Goal: Task Accomplishment & Management: Complete application form

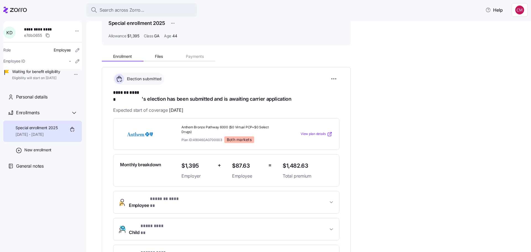
scroll to position [111, 0]
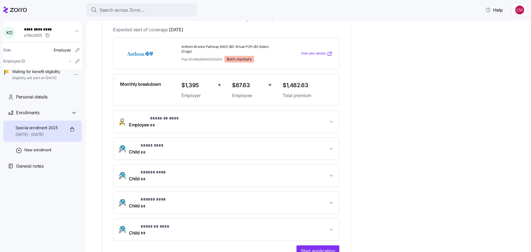
click at [190, 115] on span "Employee * ******* ****** *" at bounding box center [228, 121] width 199 height 13
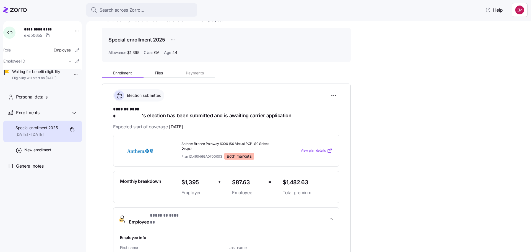
scroll to position [0, 0]
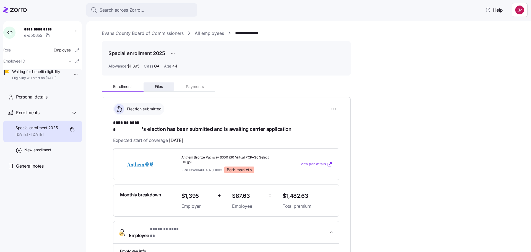
click at [162, 88] on span "Files" at bounding box center [159, 87] width 8 height 4
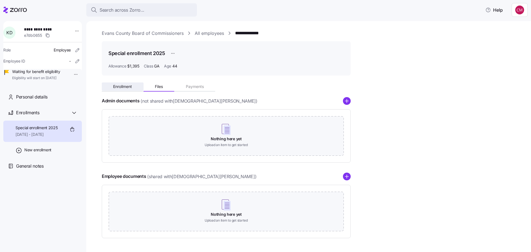
click at [127, 87] on span "Enrollment" at bounding box center [122, 87] width 19 height 4
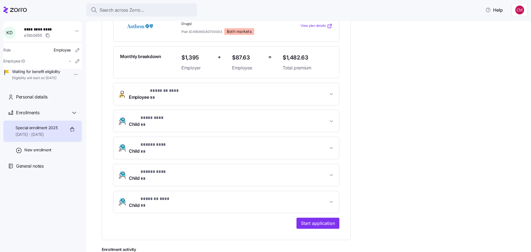
scroll to position [111, 0]
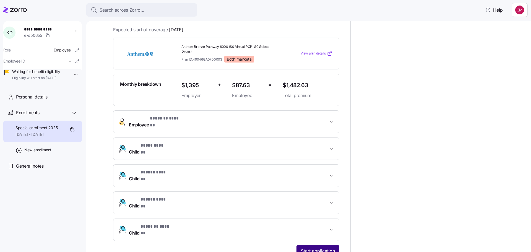
click at [324, 248] on span "Start application" at bounding box center [318, 251] width 34 height 7
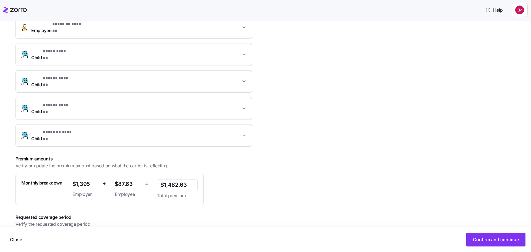
scroll to position [149, 0]
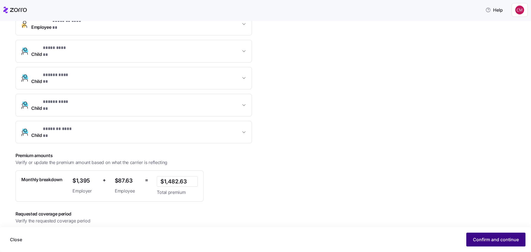
click at [491, 239] on span "Confirm and continue" at bounding box center [496, 239] width 46 height 7
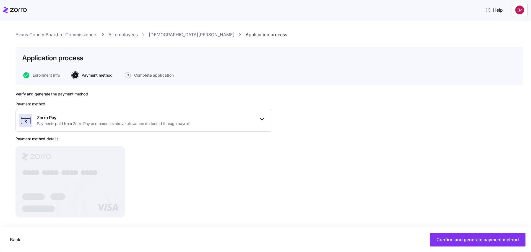
scroll to position [12, 0]
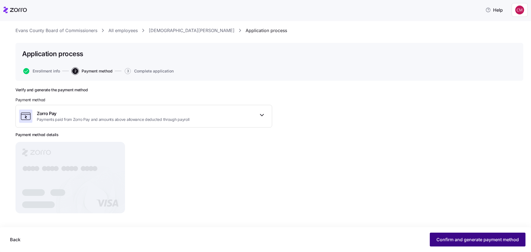
click at [504, 239] on span "Confirm and generate payment method" at bounding box center [477, 239] width 82 height 7
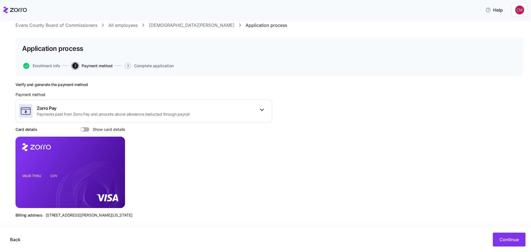
scroll to position [22, 0]
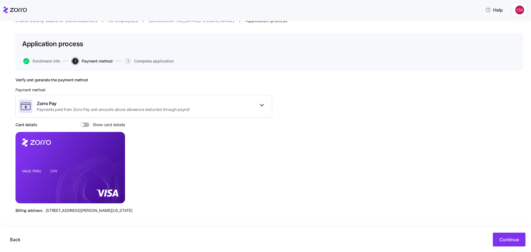
click at [87, 124] on span at bounding box center [87, 125] width 6 height 4
click at [80, 123] on input "Show card details" at bounding box center [80, 123] width 0 height 0
click at [115, 158] on icon "copy-to-clipboard" at bounding box center [114, 157] width 5 height 5
click at [508, 236] on span "Continue" at bounding box center [508, 239] width 19 height 7
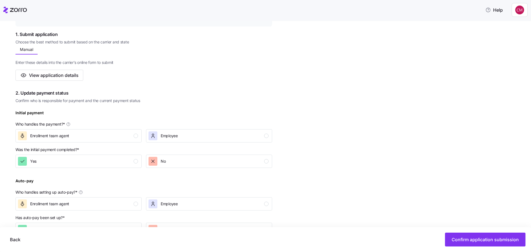
scroll to position [138, 0]
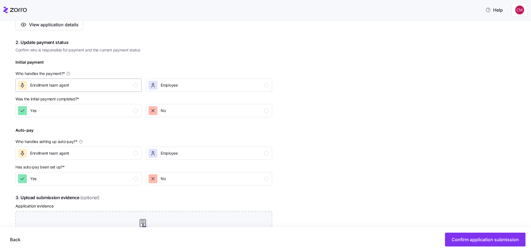
click at [137, 84] on div "button" at bounding box center [136, 85] width 4 height 4
click at [129, 111] on div "Yes" at bounding box center [78, 110] width 120 height 9
click at [129, 152] on div "Enrollment team agent" at bounding box center [78, 153] width 120 height 9
click at [129, 179] on div "Yes" at bounding box center [78, 178] width 120 height 9
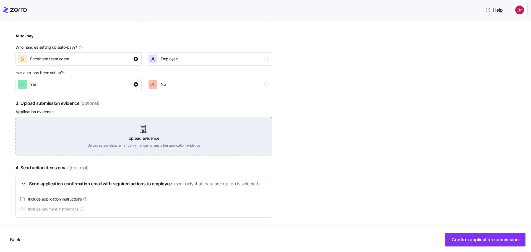
click at [145, 136] on div "Upload evidence Upload screenshots, email confirmations, or any other applicati…" at bounding box center [143, 136] width 257 height 39
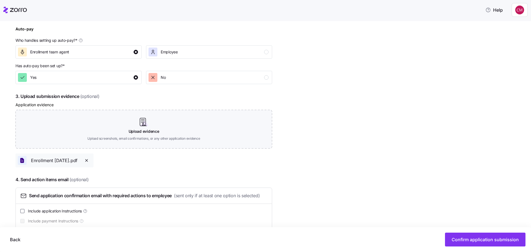
scroll to position [251, 0]
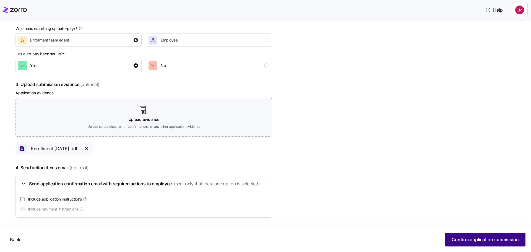
click at [504, 237] on span "Confirm application submission" at bounding box center [485, 239] width 67 height 7
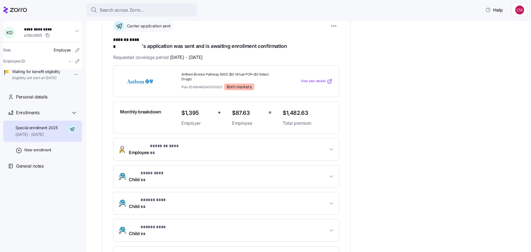
scroll to position [111, 0]
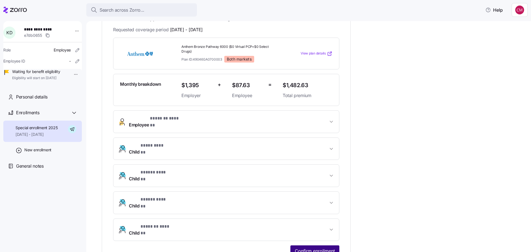
click at [321, 248] on span "Confirm enrollment" at bounding box center [315, 251] width 40 height 7
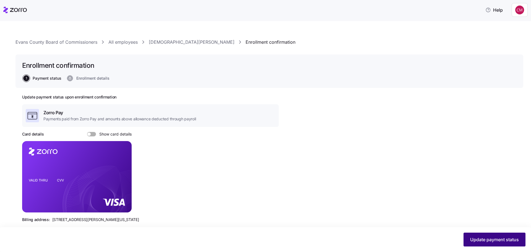
click at [504, 235] on button "Update payment status" at bounding box center [495, 240] width 62 height 14
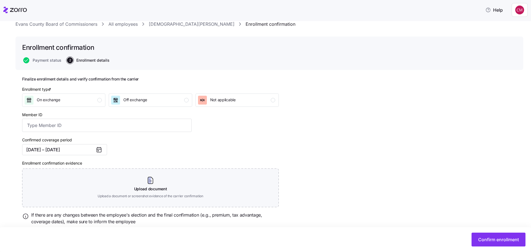
scroll to position [35, 0]
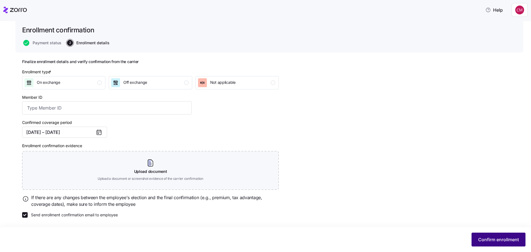
click at [504, 243] on button "Confirm enrollment" at bounding box center [499, 240] width 54 height 14
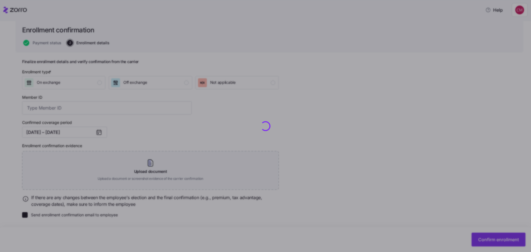
checkbox input "false"
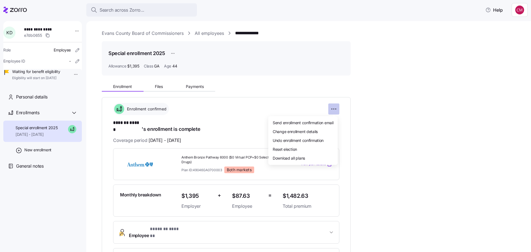
click at [333, 106] on html "**********" at bounding box center [265, 124] width 531 height 249
click at [306, 131] on span "Change enrollment details" at bounding box center [295, 132] width 45 height 6
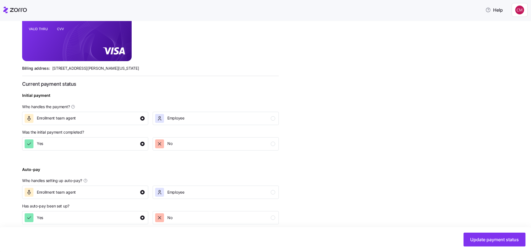
scroll to position [158, 0]
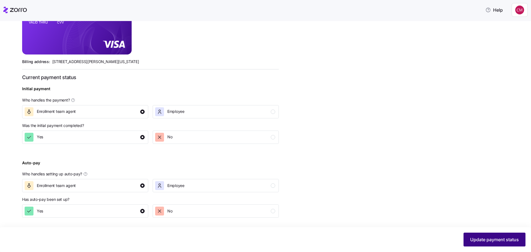
click at [499, 238] on span "Update payment status" at bounding box center [494, 239] width 49 height 7
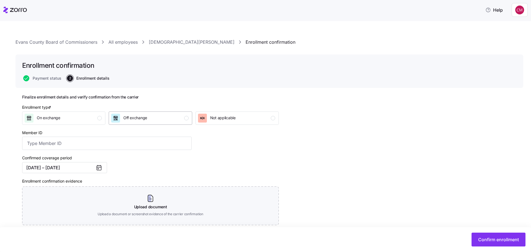
click at [174, 116] on div "Off exchange" at bounding box center [149, 118] width 77 height 9
click at [499, 239] on span "Confirm enrollment" at bounding box center [498, 239] width 41 height 7
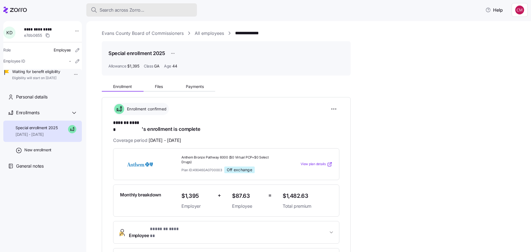
click at [130, 12] on span "Search across Zorro..." at bounding box center [122, 10] width 45 height 7
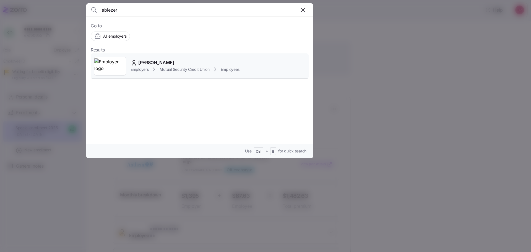
type input "abiezer"
click at [113, 65] on img at bounding box center [110, 65] width 32 height 15
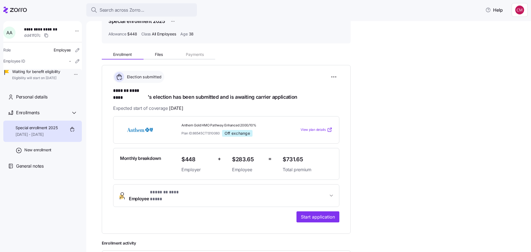
scroll to position [83, 0]
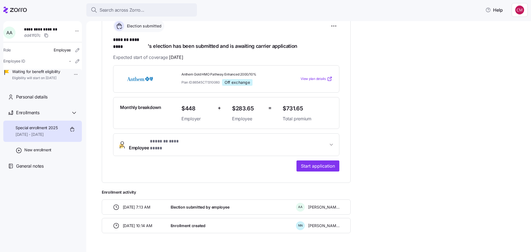
click at [219, 134] on button "Employee * ******* ********* *" at bounding box center [226, 145] width 226 height 22
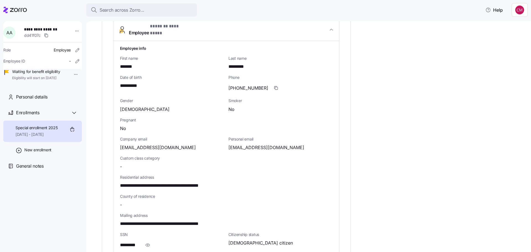
scroll to position [221, 0]
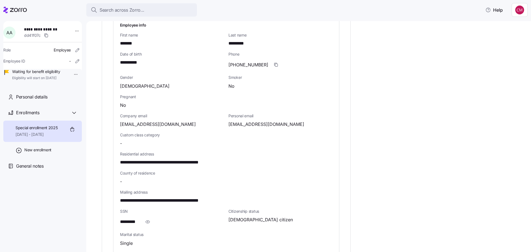
click at [197, 159] on span "**********" at bounding box center [173, 162] width 106 height 7
copy span "*****"
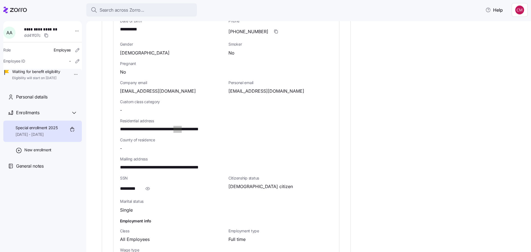
scroll to position [175, 0]
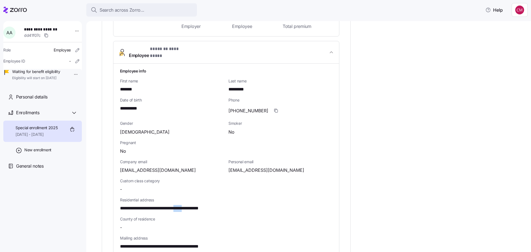
click at [325, 46] on span "Employee * ******* ********* *" at bounding box center [228, 52] width 199 height 13
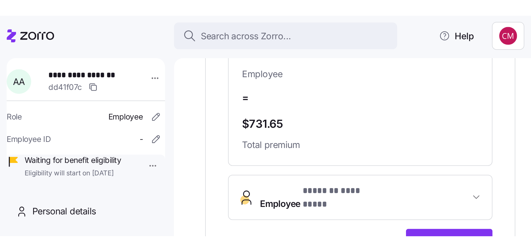
scroll to position [87, 0]
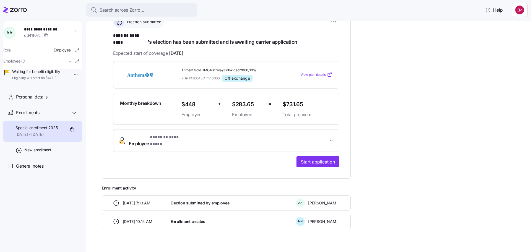
click at [248, 129] on button "Employee * ******* ********* *" at bounding box center [226, 140] width 226 height 22
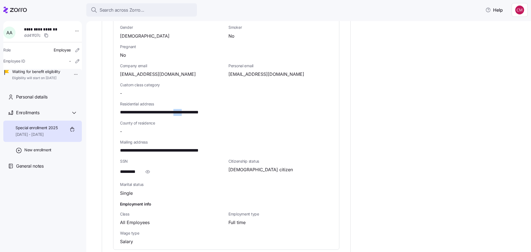
scroll to position [281, 0]
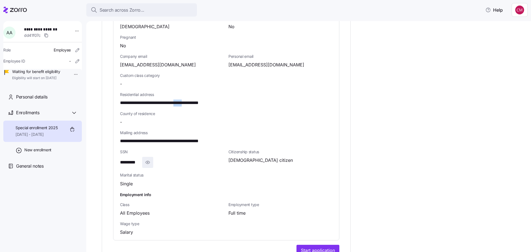
click at [146, 159] on icon "button" at bounding box center [148, 162] width 6 height 7
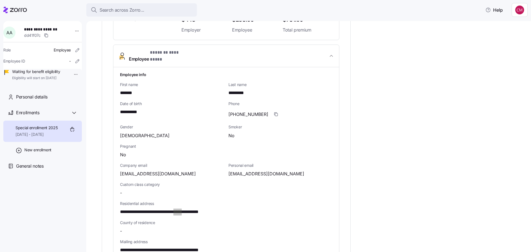
scroll to position [170, 0]
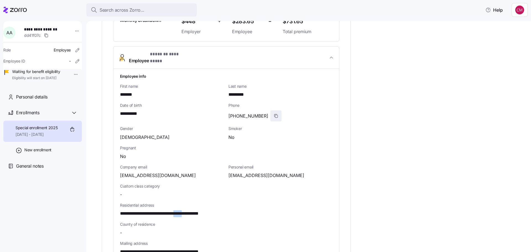
click at [271, 111] on span "button" at bounding box center [276, 116] width 11 height 11
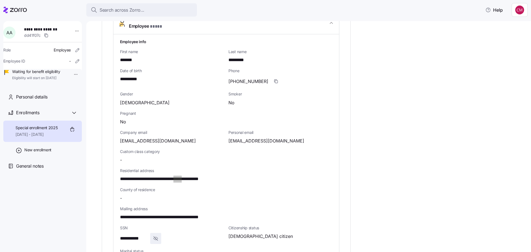
scroll to position [281, 0]
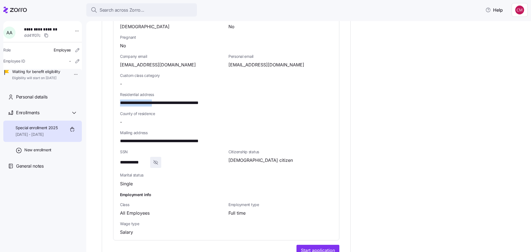
drag, startPoint x: 121, startPoint y: 94, endPoint x: 162, endPoint y: 94, distance: 41.2
click at [162, 100] on span "**********" at bounding box center [173, 103] width 106 height 7
copy span "**********"
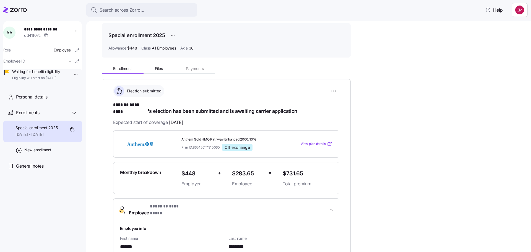
scroll to position [28, 0]
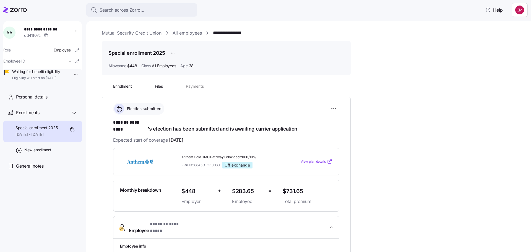
scroll to position [0, 0]
click at [17, 7] on icon at bounding box center [15, 10] width 24 height 7
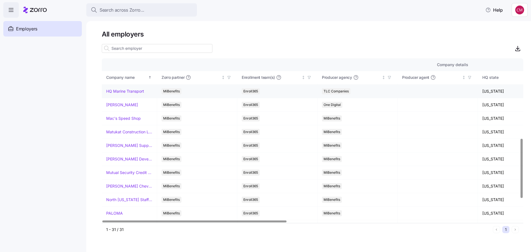
scroll to position [221, 0]
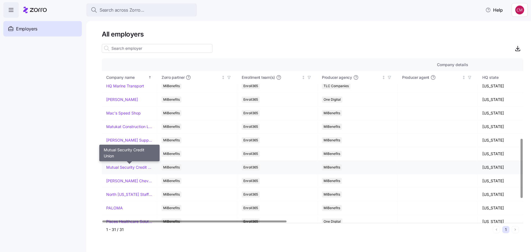
click at [123, 167] on link "Mutual Security Credit Union" at bounding box center [129, 168] width 46 height 6
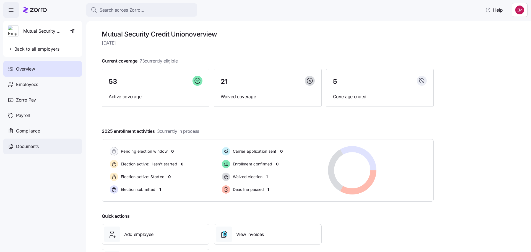
click at [28, 144] on span "Documents" at bounding box center [27, 146] width 23 height 7
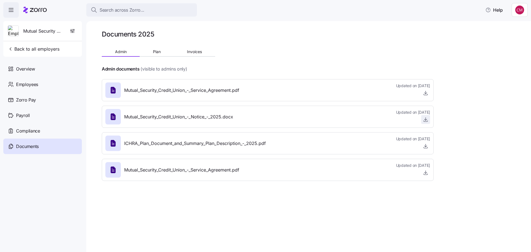
click at [424, 119] on icon "button" at bounding box center [426, 120] width 6 height 6
click at [124, 10] on span "Search across Zorro..." at bounding box center [122, 10] width 45 height 7
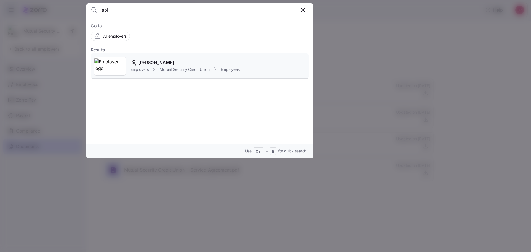
type input "abi"
click at [104, 65] on img at bounding box center [110, 65] width 32 height 15
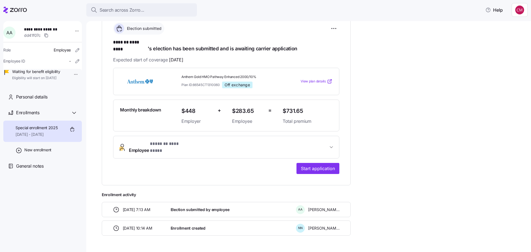
scroll to position [83, 0]
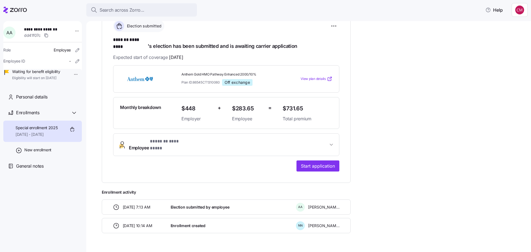
click at [166, 141] on button "Employee * ******* ********* *" at bounding box center [226, 145] width 226 height 22
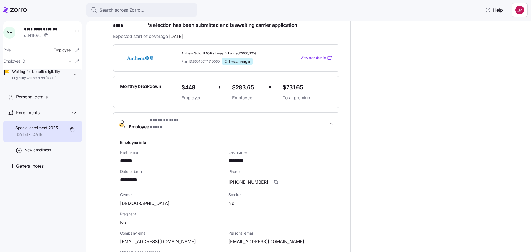
scroll to position [138, 0]
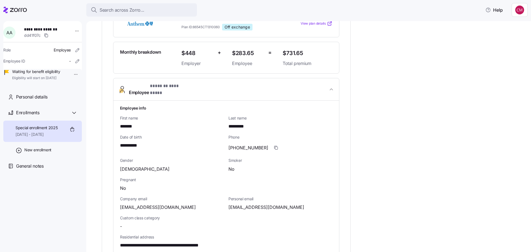
click at [255, 204] on span "[EMAIL_ADDRESS][DOMAIN_NAME]" at bounding box center [266, 207] width 76 height 7
copy span "gmail"
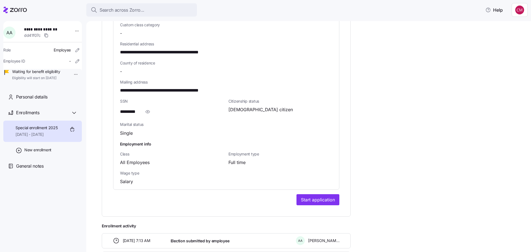
scroll to position [369, 0]
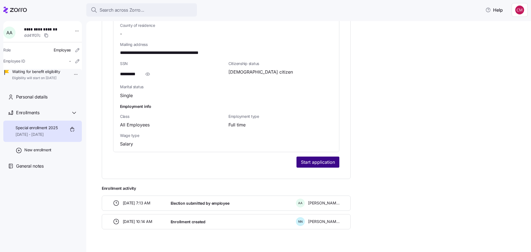
click at [315, 159] on span "Start application" at bounding box center [318, 162] width 34 height 7
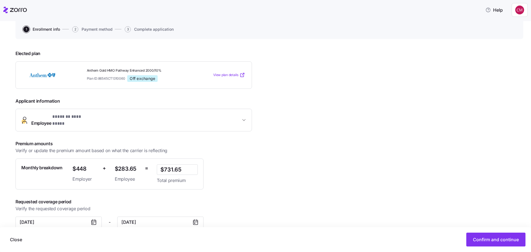
scroll to position [59, 0]
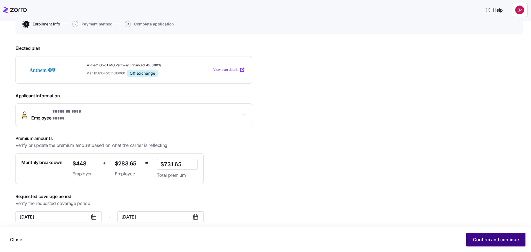
click at [485, 236] on span "Confirm and continue" at bounding box center [496, 239] width 46 height 7
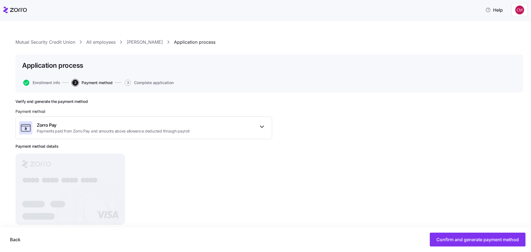
scroll to position [12, 0]
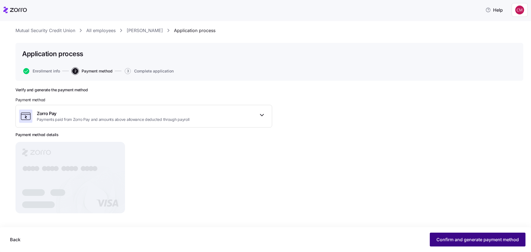
click at [446, 236] on button "Confirm and generate payment method" at bounding box center [478, 240] width 96 height 14
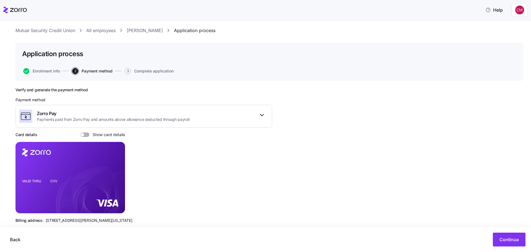
click at [84, 135] on span at bounding box center [87, 134] width 6 height 4
click at [80, 132] on input "Show card details" at bounding box center [80, 132] width 0 height 0
click at [114, 165] on icon "copy-to-clipboard" at bounding box center [114, 167] width 5 height 5
click at [498, 233] on button "Continue" at bounding box center [509, 240] width 33 height 14
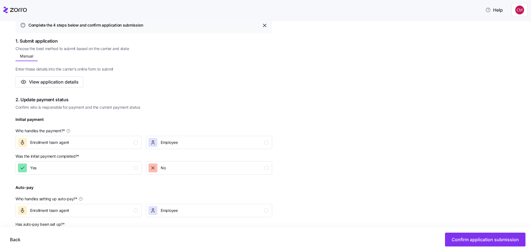
scroll to position [83, 0]
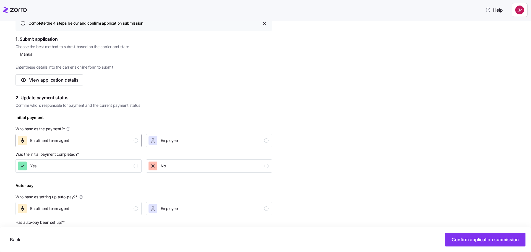
click at [132, 140] on div "Enrollment team agent" at bounding box center [78, 140] width 120 height 9
click at [138, 167] on button "Yes" at bounding box center [78, 165] width 126 height 13
click at [134, 205] on div "Enrollment team agent" at bounding box center [78, 208] width 120 height 9
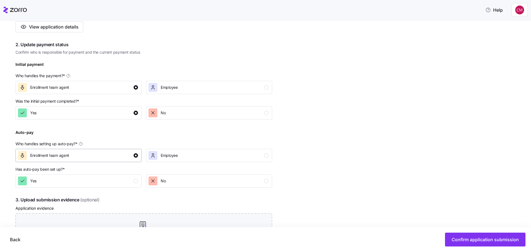
scroll to position [138, 0]
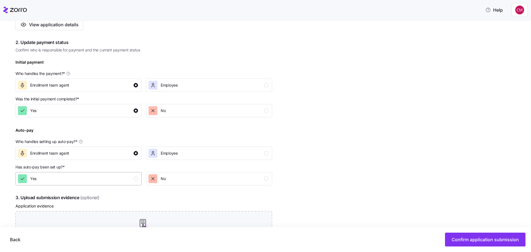
click at [130, 180] on div "Yes" at bounding box center [78, 178] width 120 height 9
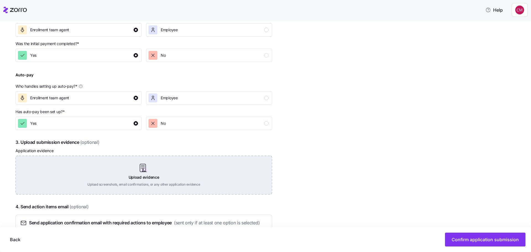
click at [151, 180] on div "Upload evidence Upload screenshots, email confirmations, or any other applicati…" at bounding box center [143, 175] width 257 height 39
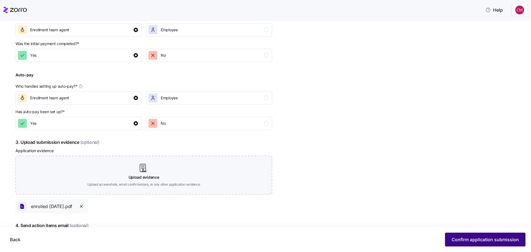
click at [482, 242] on span "Confirm application submission" at bounding box center [485, 239] width 67 height 7
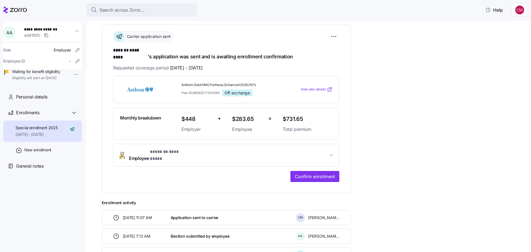
scroll to position [83, 0]
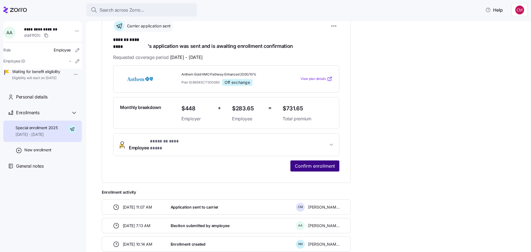
click at [315, 163] on span "Confirm enrollment" at bounding box center [315, 166] width 40 height 7
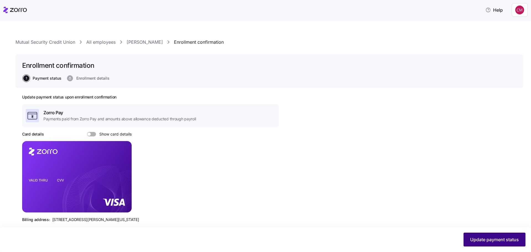
click at [496, 241] on span "Update payment status" at bounding box center [494, 239] width 49 height 7
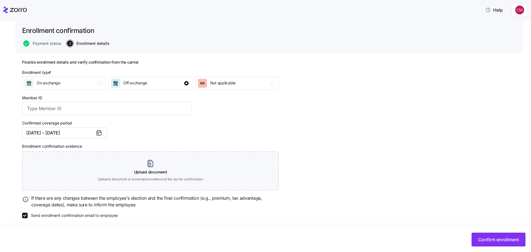
scroll to position [35, 0]
click at [495, 233] on button "Confirm enrollment" at bounding box center [499, 240] width 54 height 14
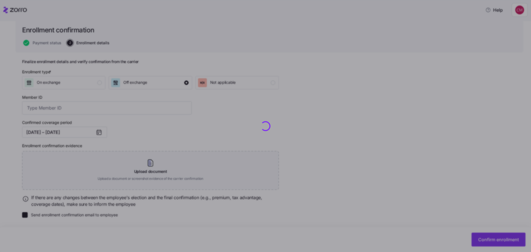
checkbox input "false"
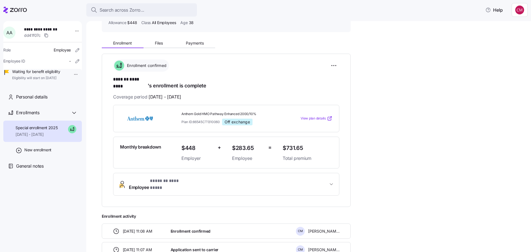
scroll to position [109, 0]
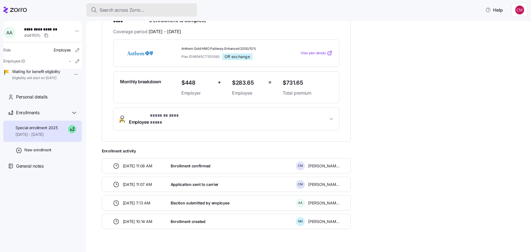
click at [140, 11] on span "Search across Zorro..." at bounding box center [122, 10] width 45 height 7
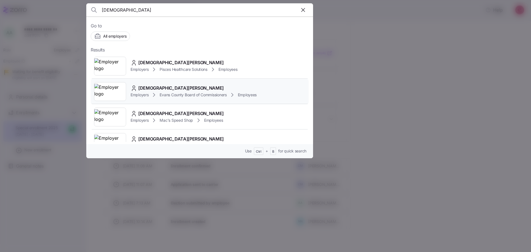
type input "[DEMOGRAPHIC_DATA]"
click at [110, 89] on img at bounding box center [110, 91] width 32 height 15
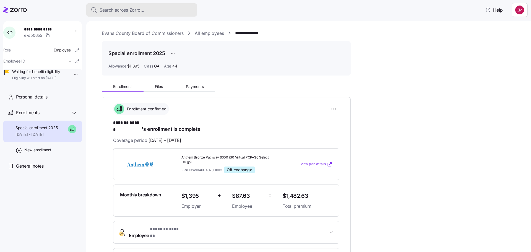
click at [112, 11] on span "Search across Zorro..." at bounding box center [122, 10] width 45 height 7
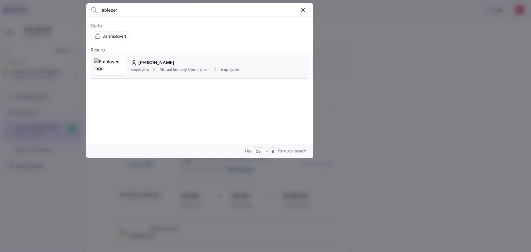
type input "abiezer"
click at [110, 71] on img at bounding box center [110, 65] width 32 height 15
